Goal: Task Accomplishment & Management: Use online tool/utility

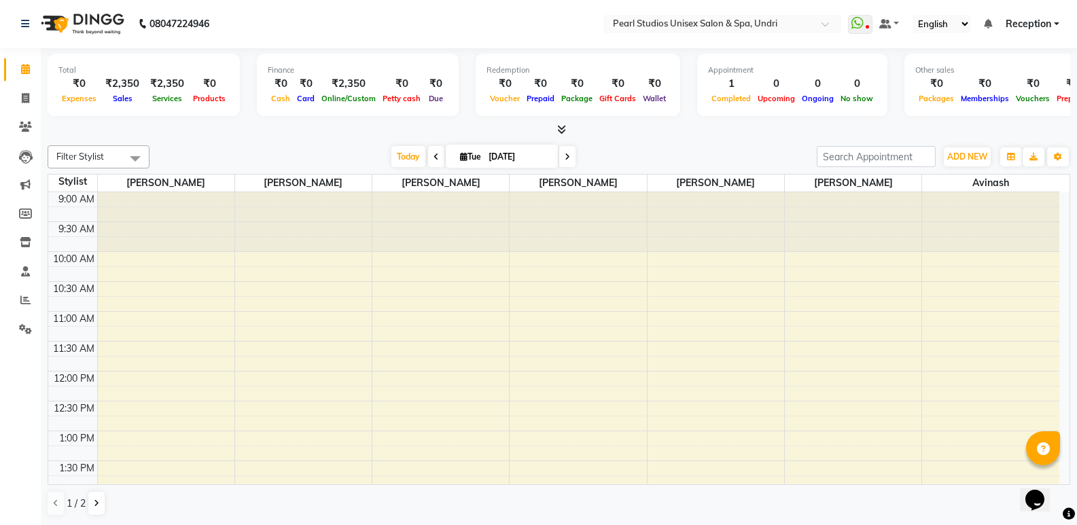
scroll to position [340, 0]
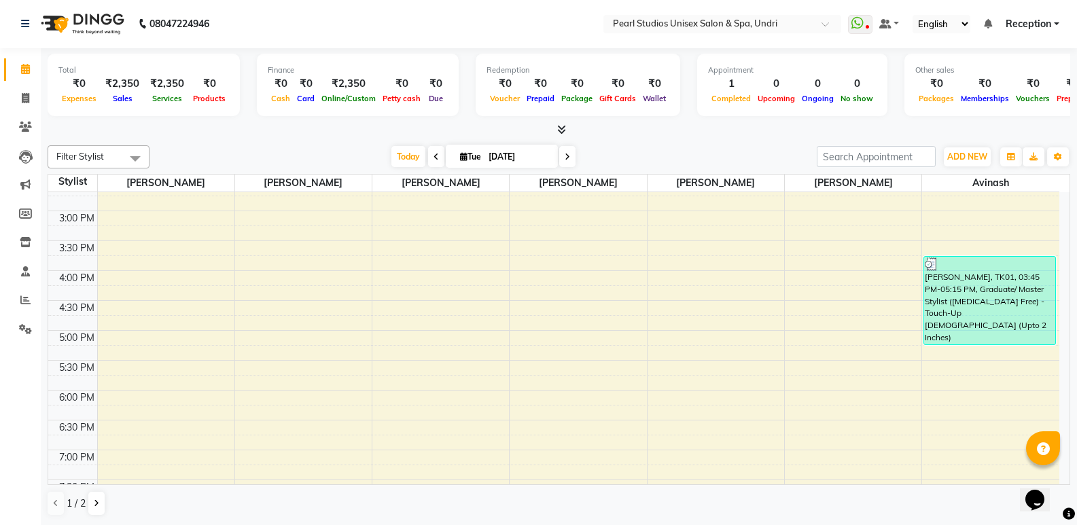
click at [477, 323] on div "9:00 AM 9:30 AM 10:00 AM 10:30 AM 11:00 AM 11:30 AM 12:00 PM 12:30 PM 1:00 PM 1…" at bounding box center [554, 240] width 1012 height 777
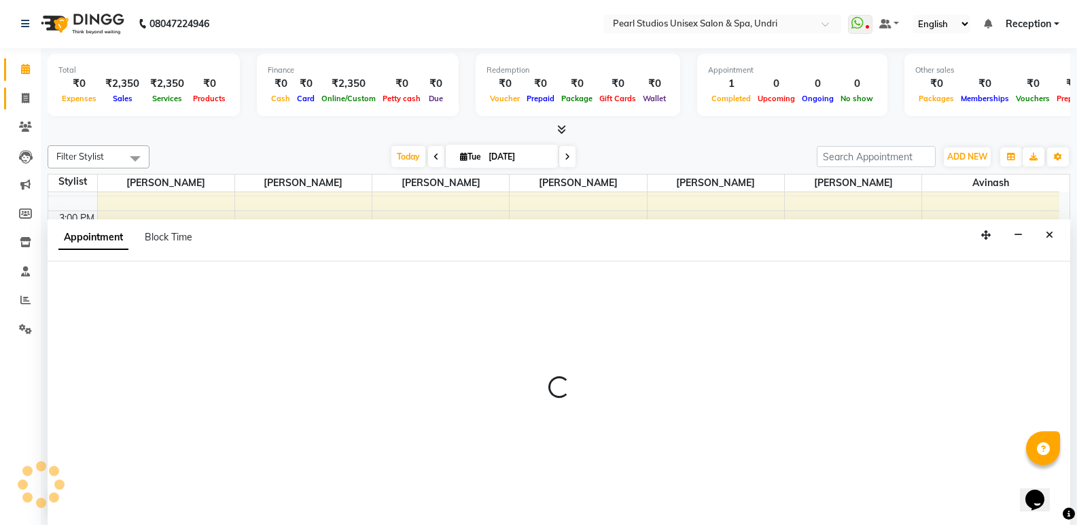
select select "85871"
select select "1005"
select select "tentative"
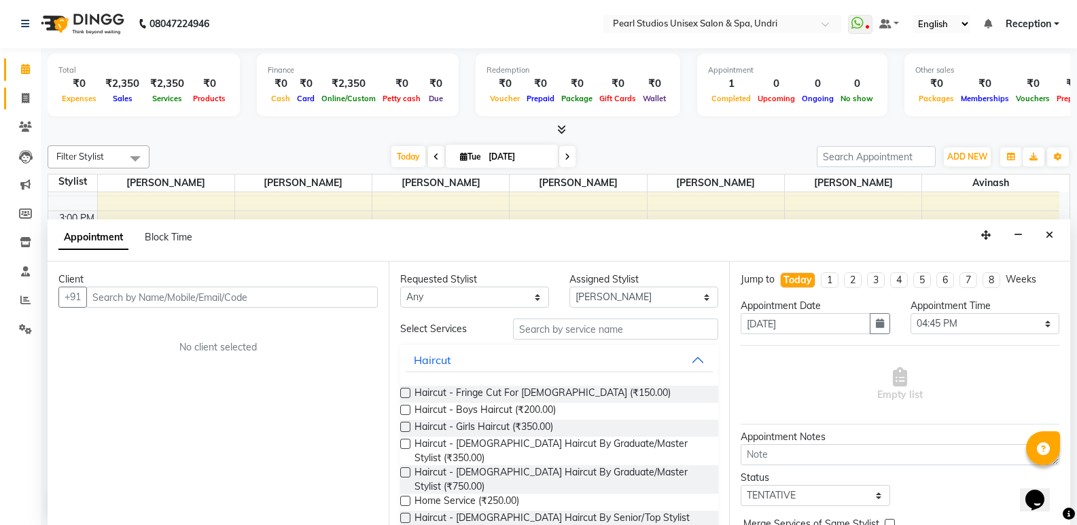
click at [22, 89] on link "Invoice" at bounding box center [20, 99] width 33 height 22
select select "78"
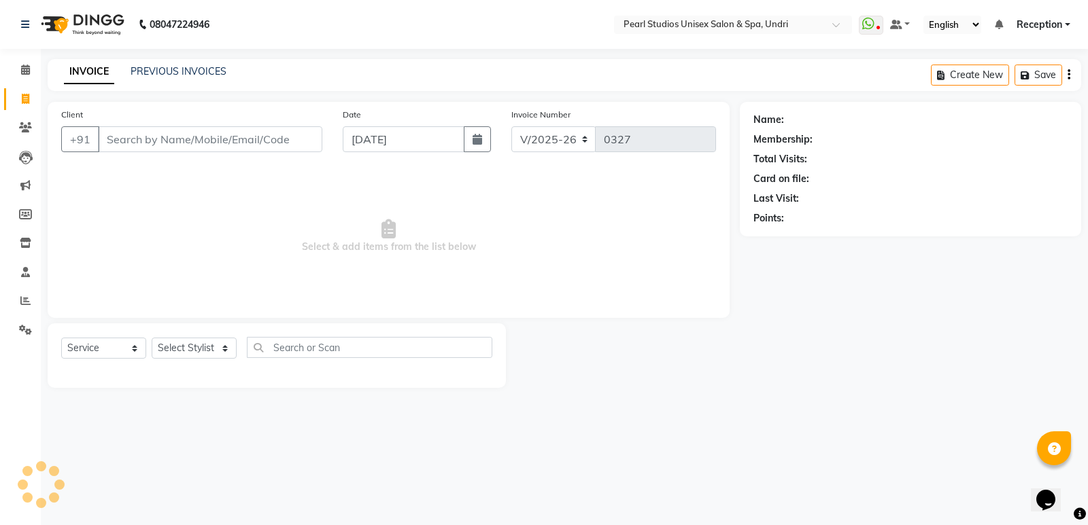
select select "membership"
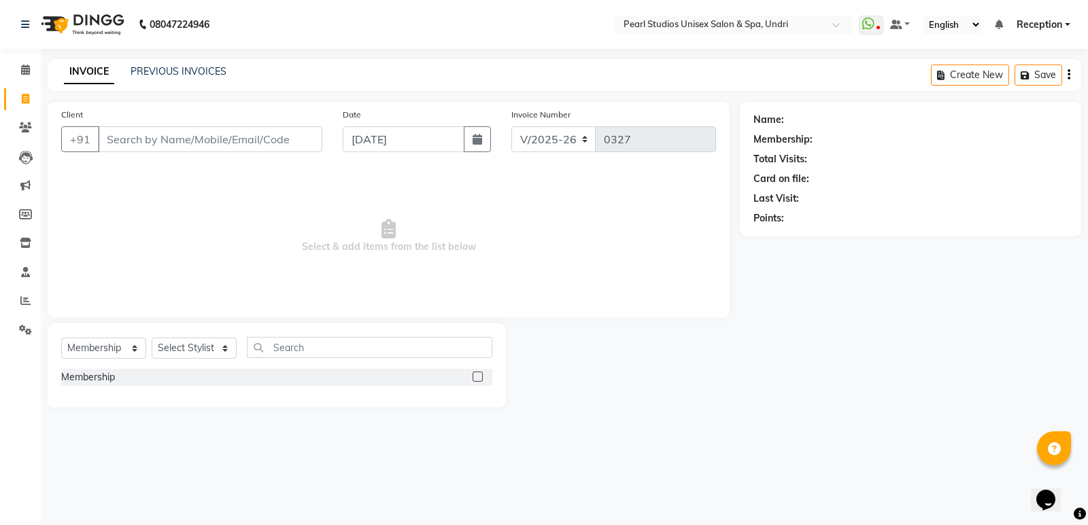
click at [179, 140] on input "Client" at bounding box center [210, 139] width 224 height 26
click at [160, 141] on input "Client" at bounding box center [210, 139] width 224 height 26
click at [691, 190] on span "Select & add items from the list below" at bounding box center [388, 237] width 655 height 136
click at [516, 199] on span "Select & add items from the list below" at bounding box center [388, 237] width 655 height 136
click at [146, 138] on input "Client" at bounding box center [210, 139] width 224 height 26
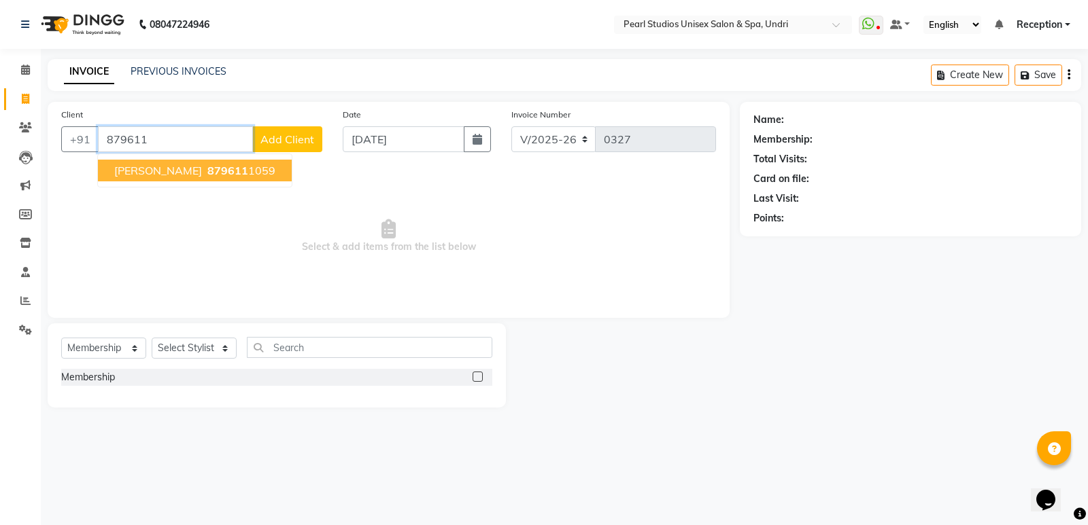
click at [205, 175] on ngb-highlight "879611 1059" at bounding box center [240, 171] width 71 height 14
type input "8796111059"
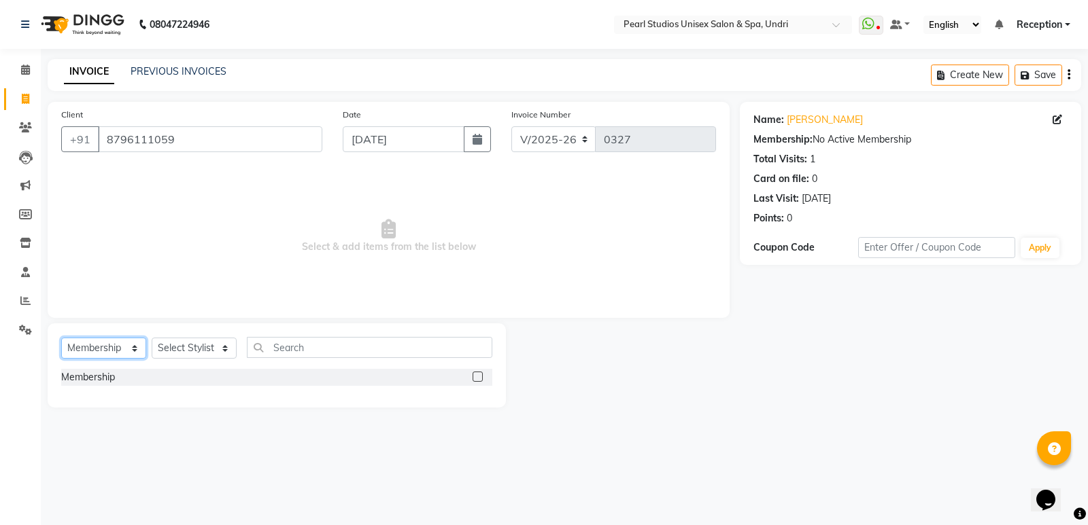
click at [133, 345] on select "Select Service Product Membership Package Voucher Prepaid Gift Card" at bounding box center [103, 348] width 85 height 21
select select "service"
click at [61, 338] on select "Select Service Product Membership Package Voucher Prepaid Gift Card" at bounding box center [103, 348] width 85 height 21
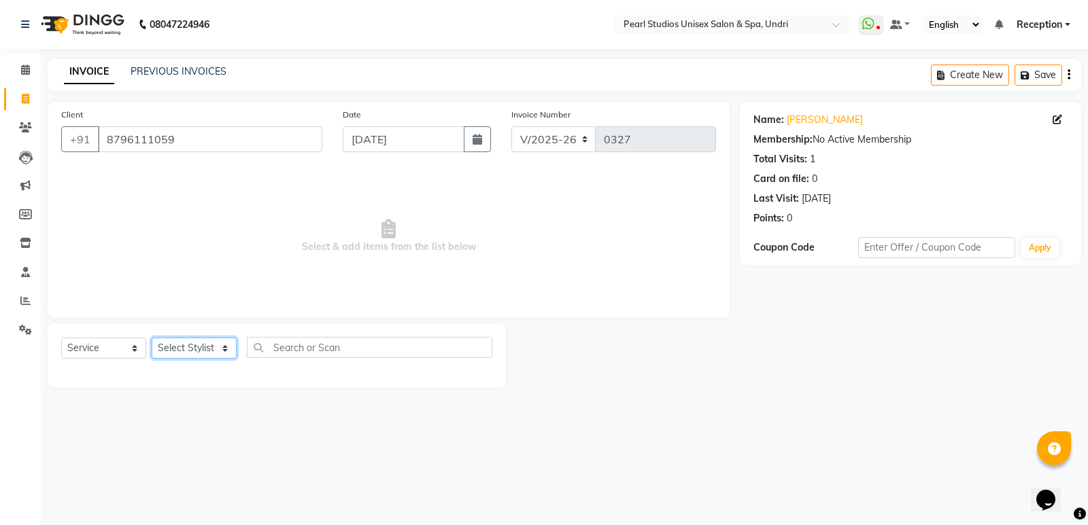
click at [160, 341] on select "Select Stylist Avinash [PERSON_NAME] [PERSON_NAME] Pooja [PERSON_NAME] [PERSON_…" at bounding box center [194, 348] width 85 height 21
select select "90650"
click at [152, 338] on select "Select Stylist Avinash [PERSON_NAME] [PERSON_NAME] Pooja [PERSON_NAME] [PERSON_…" at bounding box center [194, 348] width 85 height 21
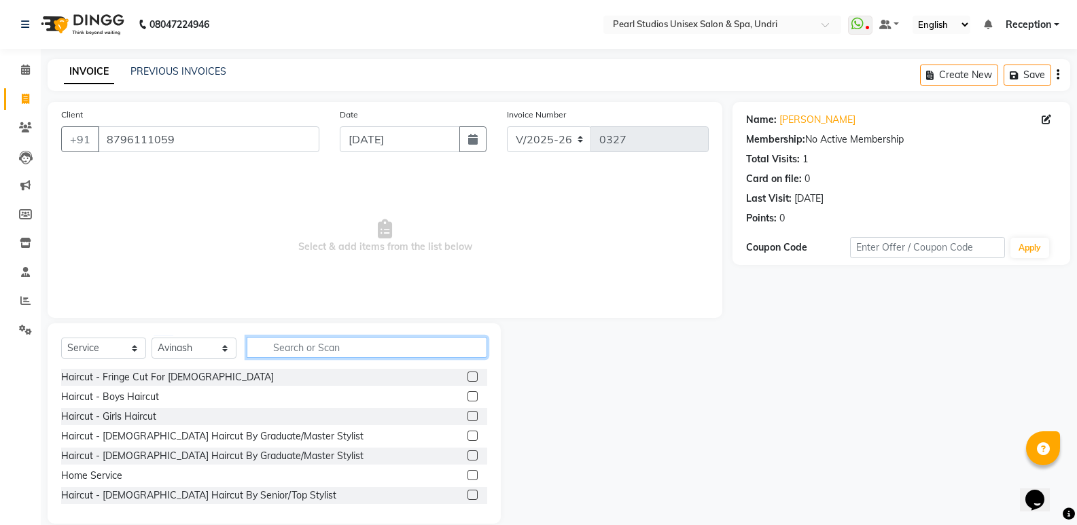
click at [294, 337] on input "text" at bounding box center [367, 347] width 241 height 21
type input "h"
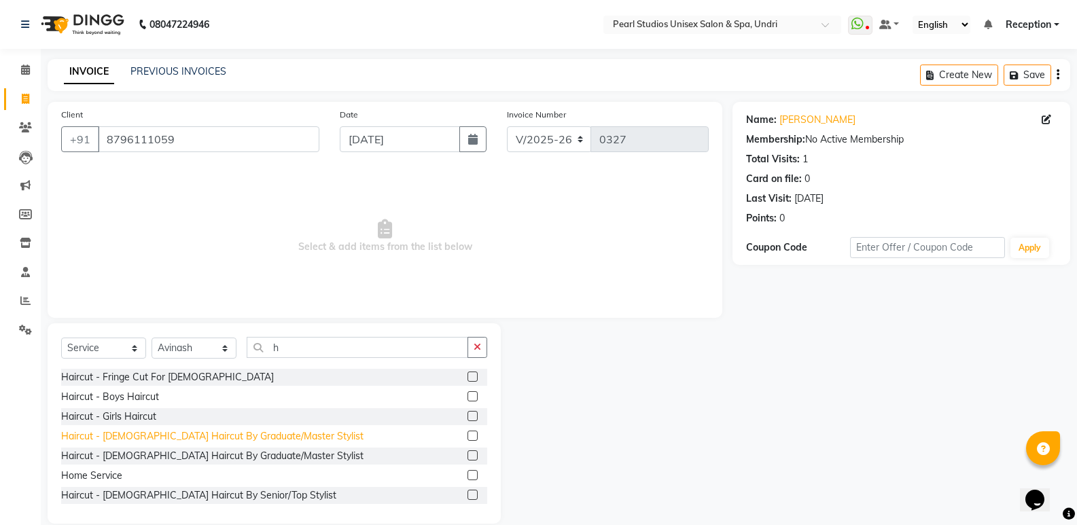
click at [233, 437] on div "Haircut - [DEMOGRAPHIC_DATA] Haircut By Graduate/Master Stylist" at bounding box center [212, 437] width 303 height 14
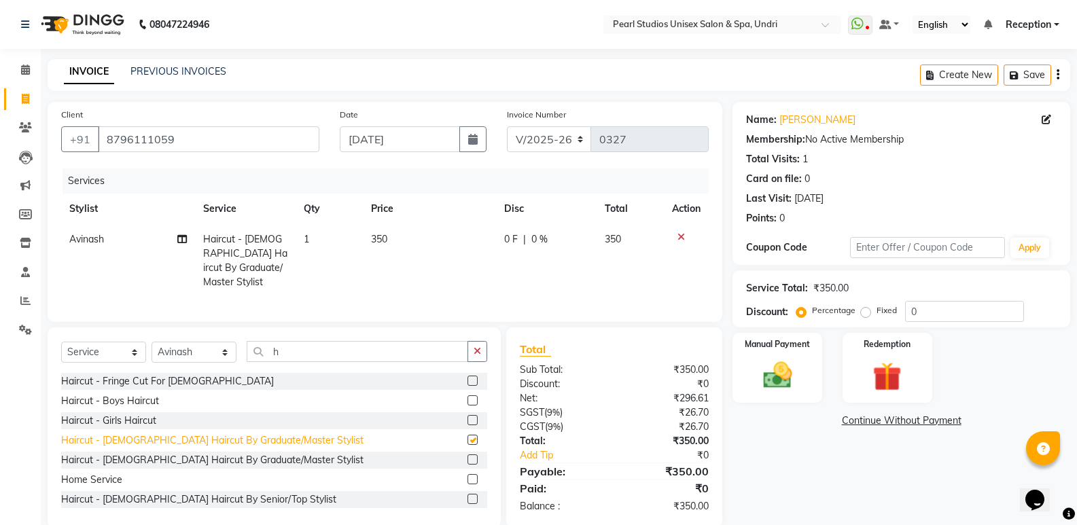
checkbox input "false"
click at [368, 239] on td "350" at bounding box center [430, 260] width 134 height 73
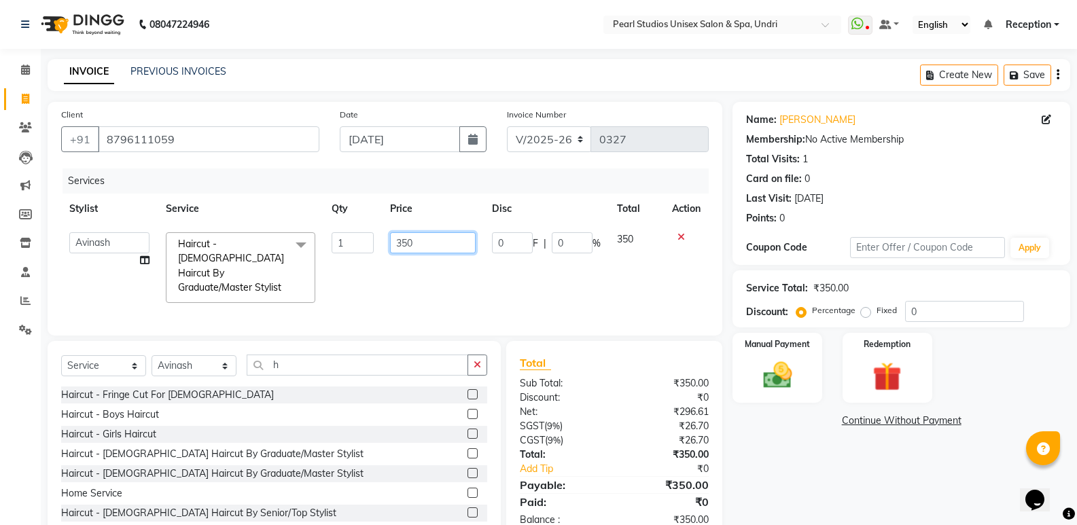
drag, startPoint x: 440, startPoint y: 245, endPoint x: 307, endPoint y: 241, distance: 132.6
click at [312, 241] on tr "Avinash [PERSON_NAME] [PERSON_NAME] Pooja [PERSON_NAME] [PERSON_NAME] Reception…" at bounding box center [385, 267] width 648 height 87
type input "300"
click at [370, 285] on div "Services Stylist Service Qty Price Disc Total Action Avinash [PERSON_NAME] [PER…" at bounding box center [385, 246] width 648 height 154
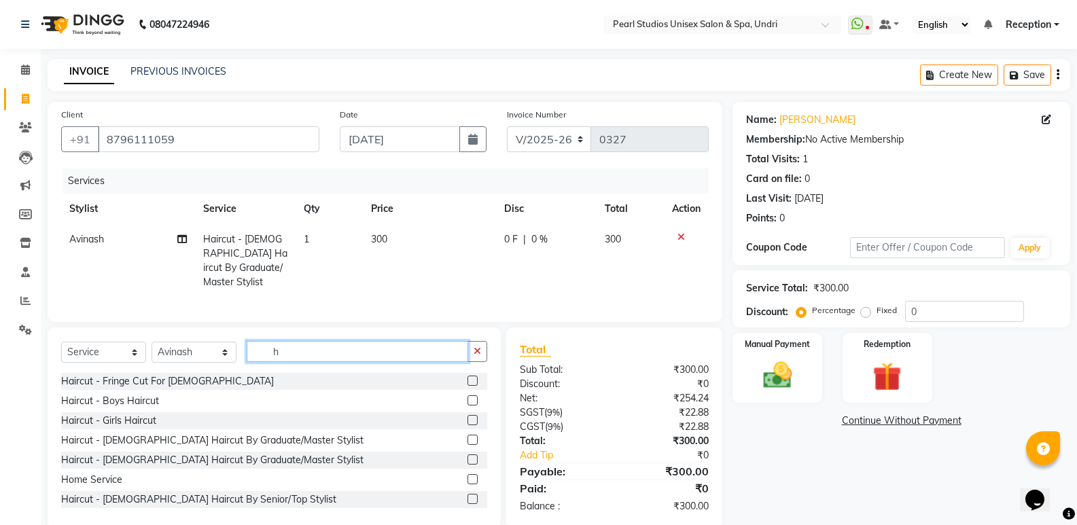
drag, startPoint x: 294, startPoint y: 345, endPoint x: 201, endPoint y: 338, distance: 94.1
click at [201, 341] on div "Select Service Product Membership Package Voucher Prepaid Gift Card Select Styl…" at bounding box center [274, 357] width 426 height 32
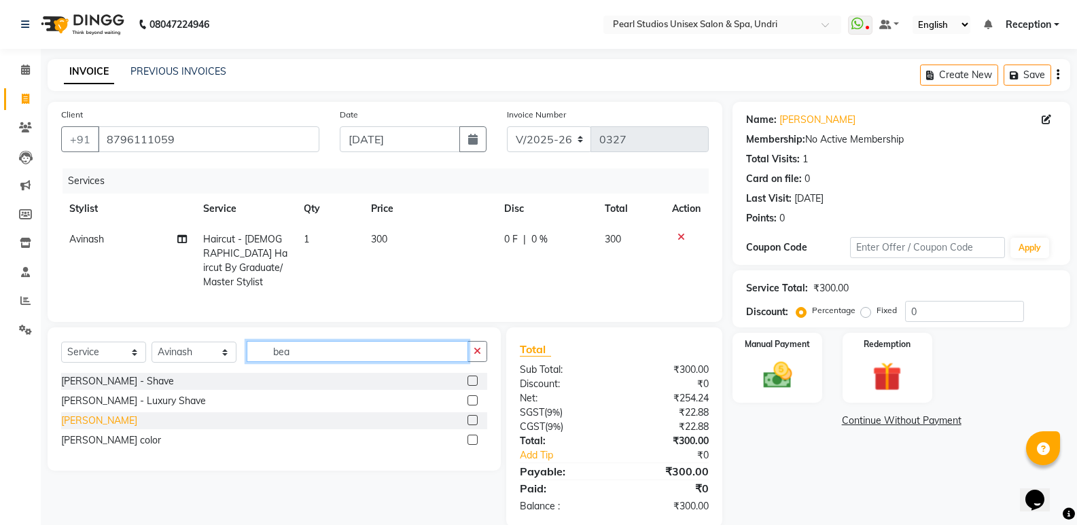
type input "bea"
click at [110, 414] on div "[PERSON_NAME]" at bounding box center [99, 421] width 76 height 14
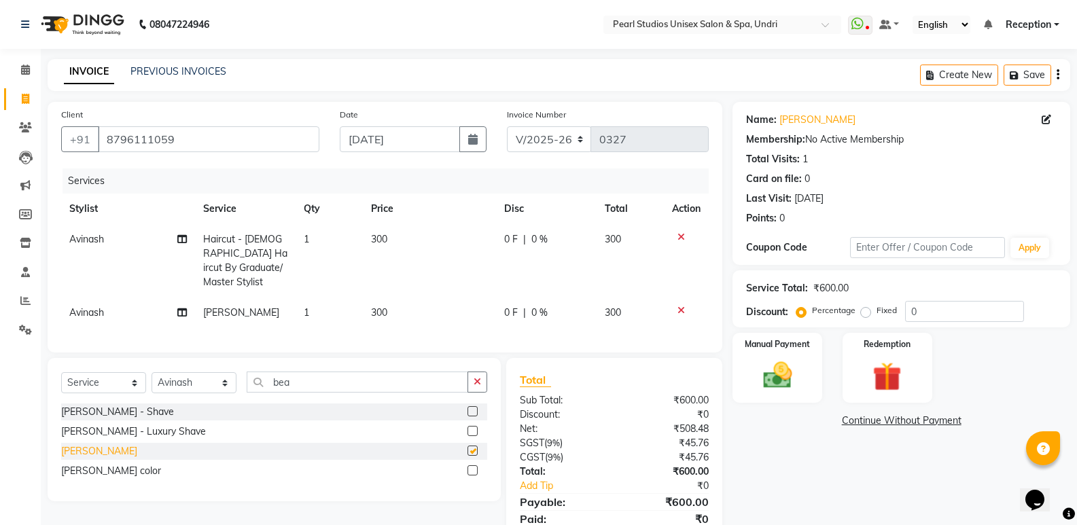
checkbox input "false"
click at [771, 383] on img at bounding box center [777, 375] width 48 height 35
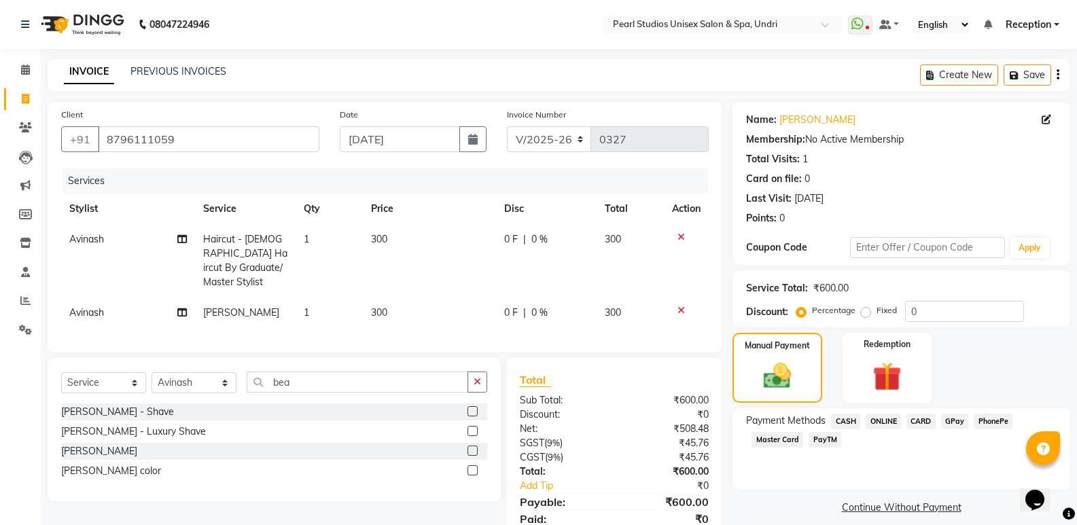
click at [866, 422] on span "ONLINE" at bounding box center [883, 422] width 35 height 16
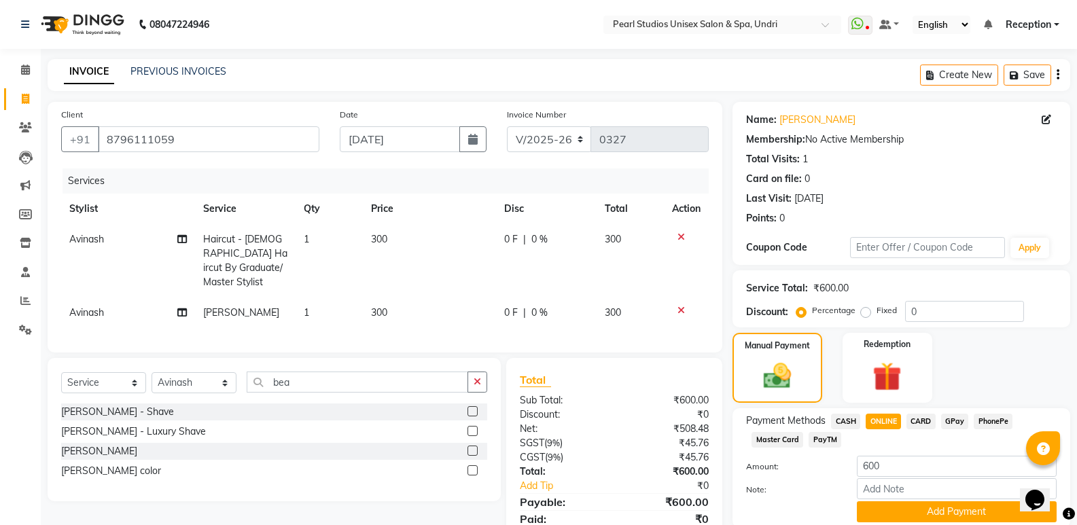
scroll to position [51, 0]
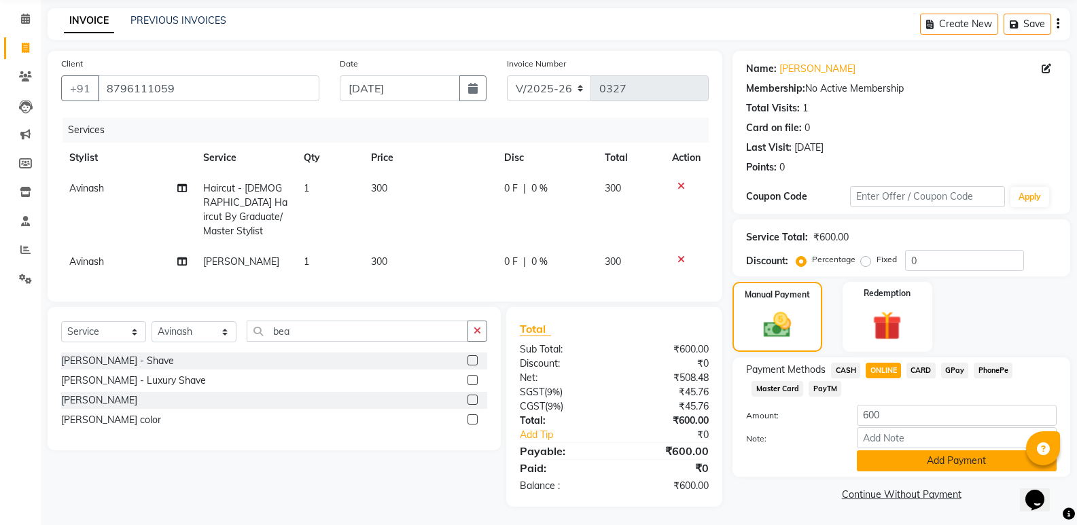
click at [888, 458] on button "Add Payment" at bounding box center [957, 461] width 200 height 21
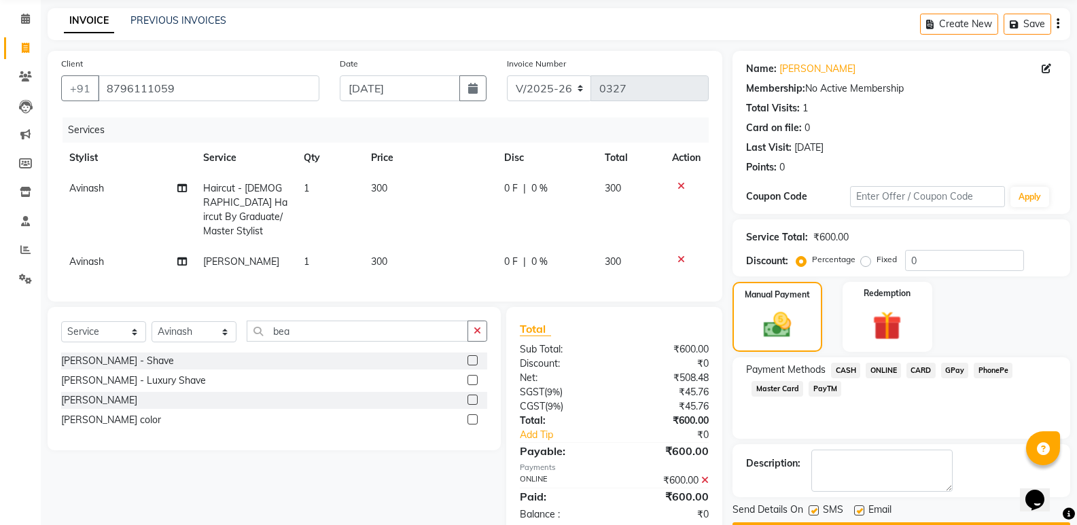
scroll to position [90, 0]
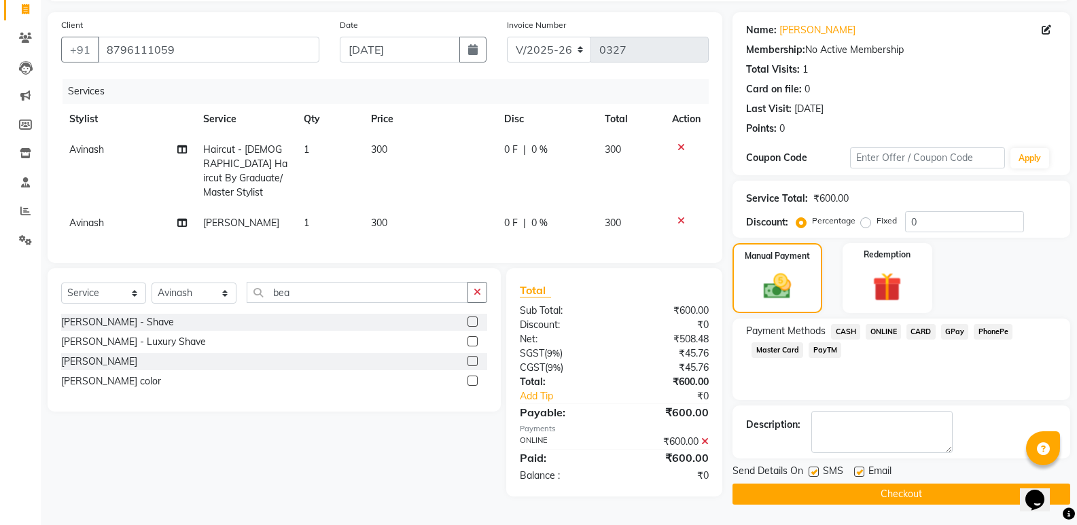
click at [823, 500] on button "Checkout" at bounding box center [902, 494] width 338 height 21
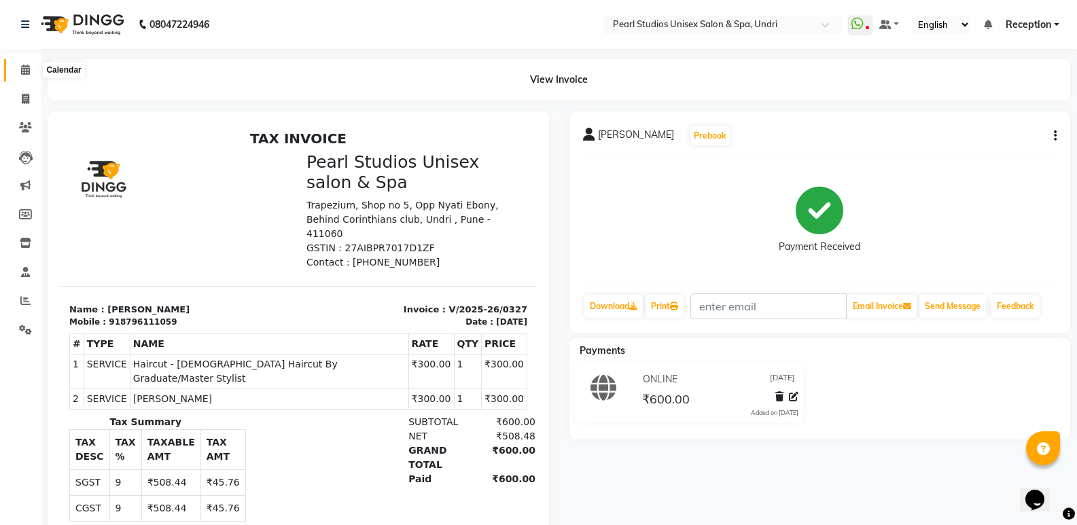
click at [24, 75] on span at bounding box center [26, 71] width 24 height 16
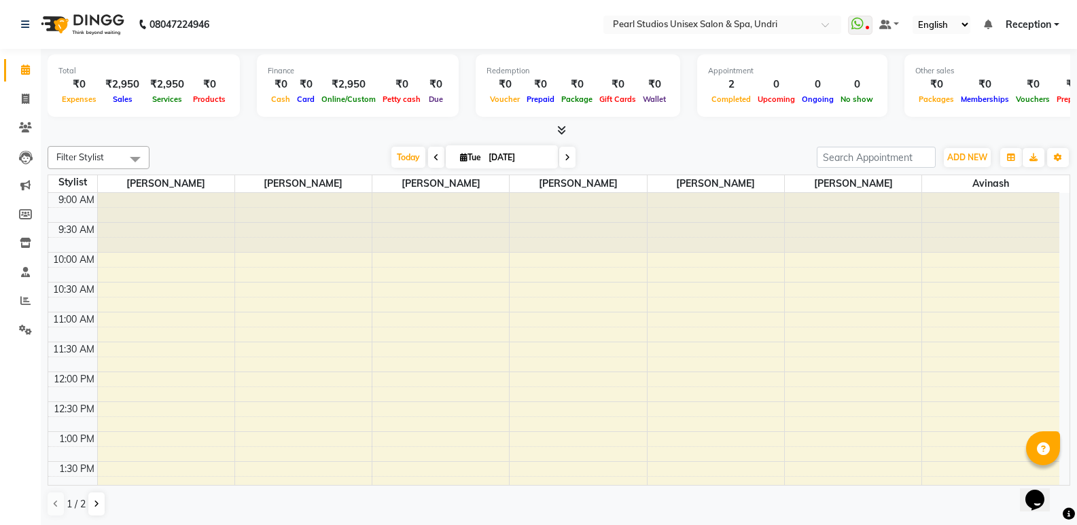
click at [0, 266] on li "Staff" at bounding box center [20, 272] width 41 height 29
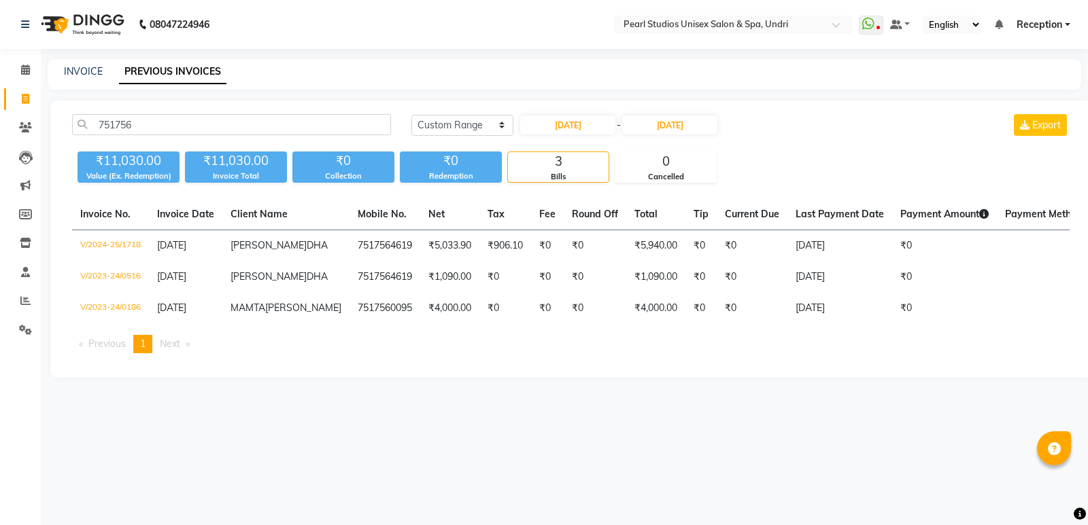
select select "range"
